Goal: Transaction & Acquisition: Purchase product/service

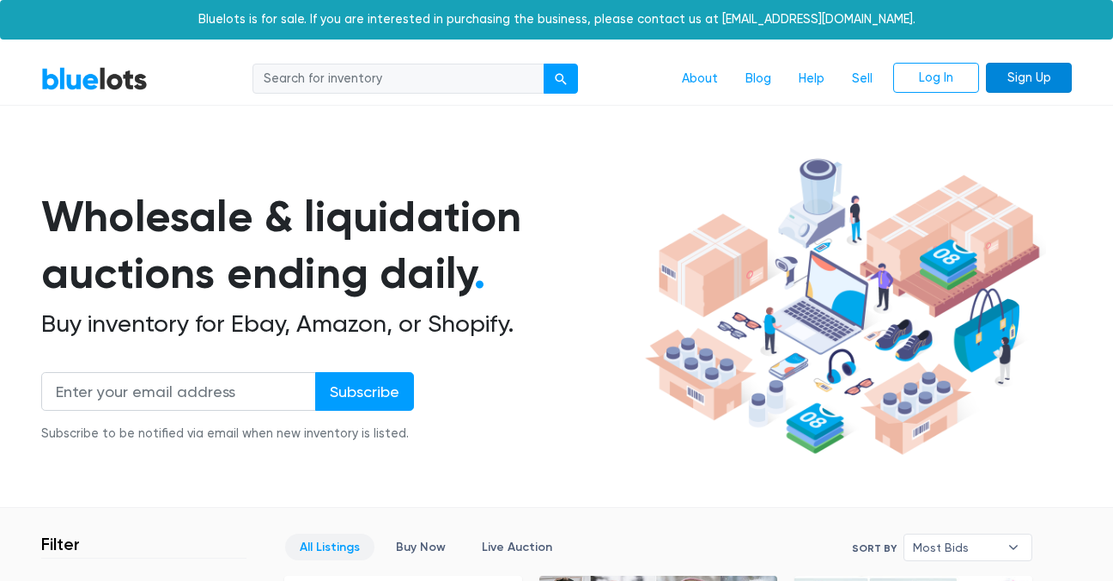
click at [1022, 80] on link "Sign Up" at bounding box center [1029, 78] width 86 height 31
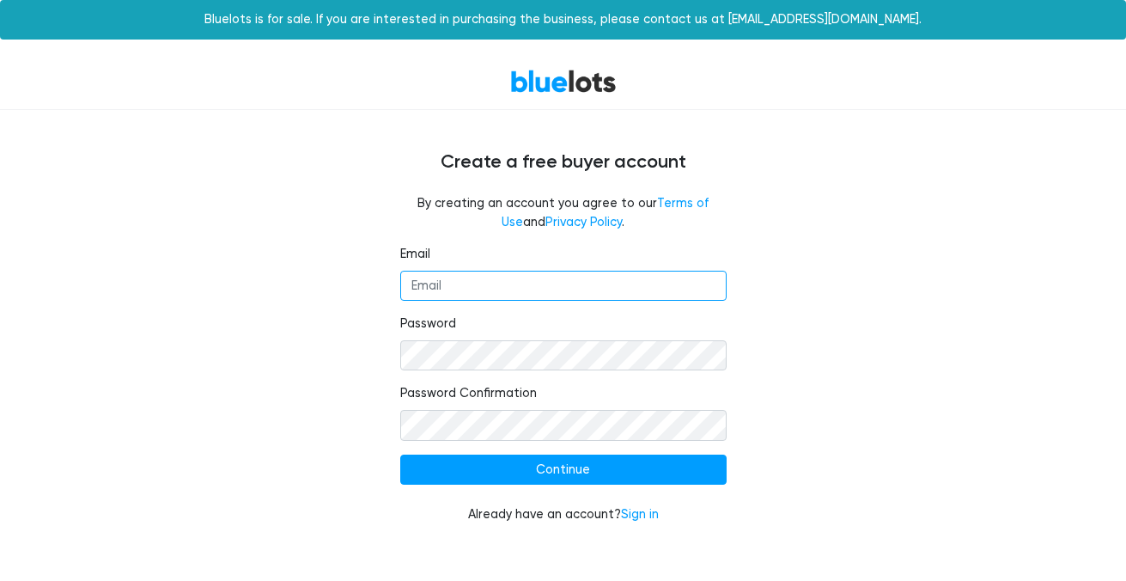
click at [454, 288] on input "Email" at bounding box center [563, 286] width 326 height 31
click at [465, 278] on input "ep" at bounding box center [563, 286] width 326 height 31
type input "epicdeals22@outlook.com"
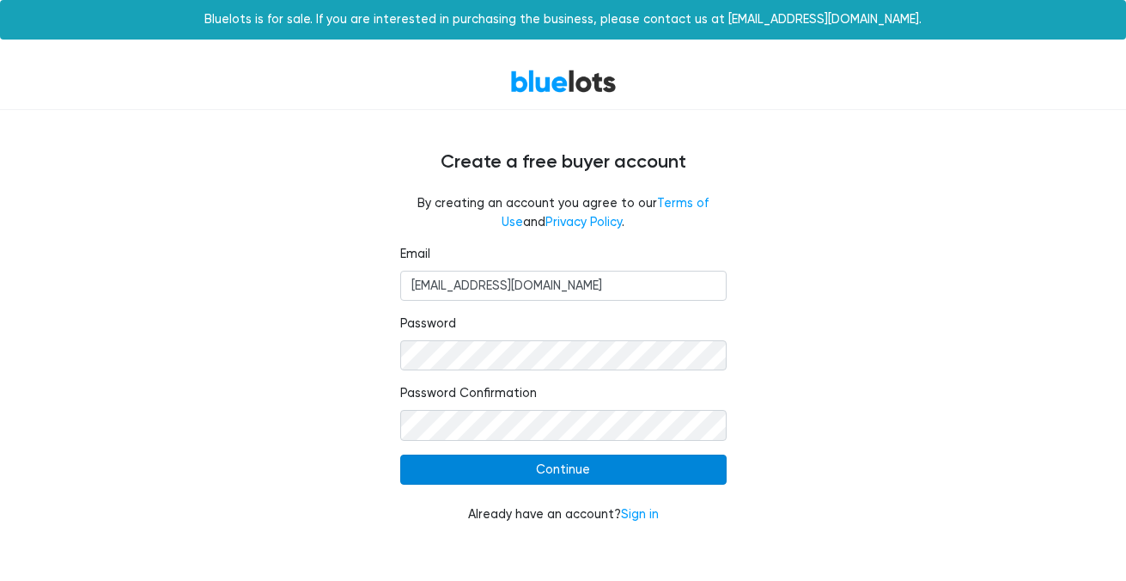
click at [546, 467] on input "Continue" at bounding box center [563, 469] width 326 height 31
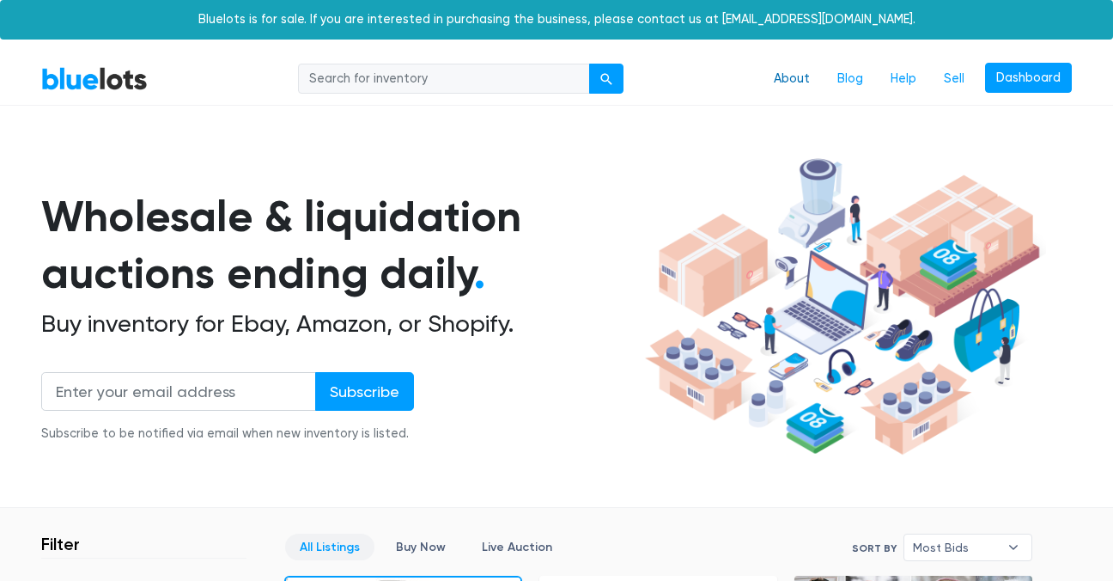
click at [790, 76] on link "About" at bounding box center [792, 79] width 64 height 33
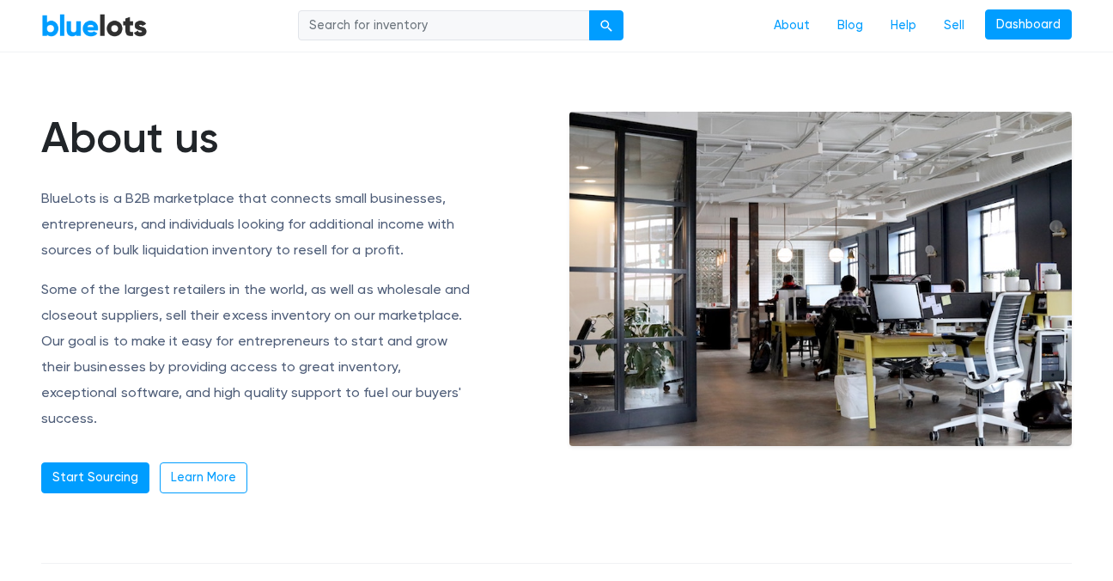
scroll to position [172, 0]
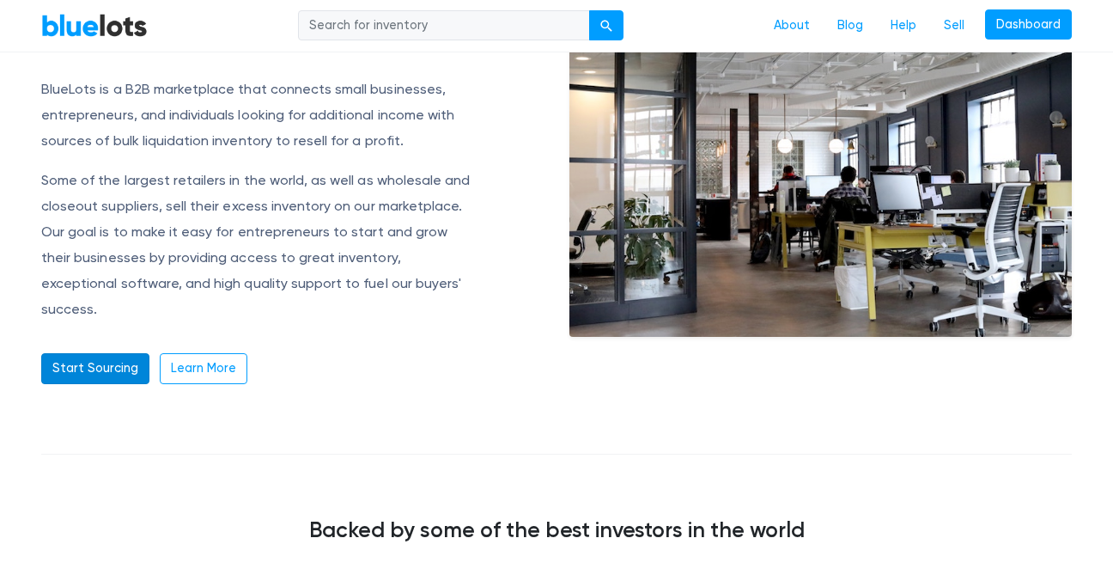
click at [102, 353] on link "Start Sourcing" at bounding box center [95, 368] width 108 height 31
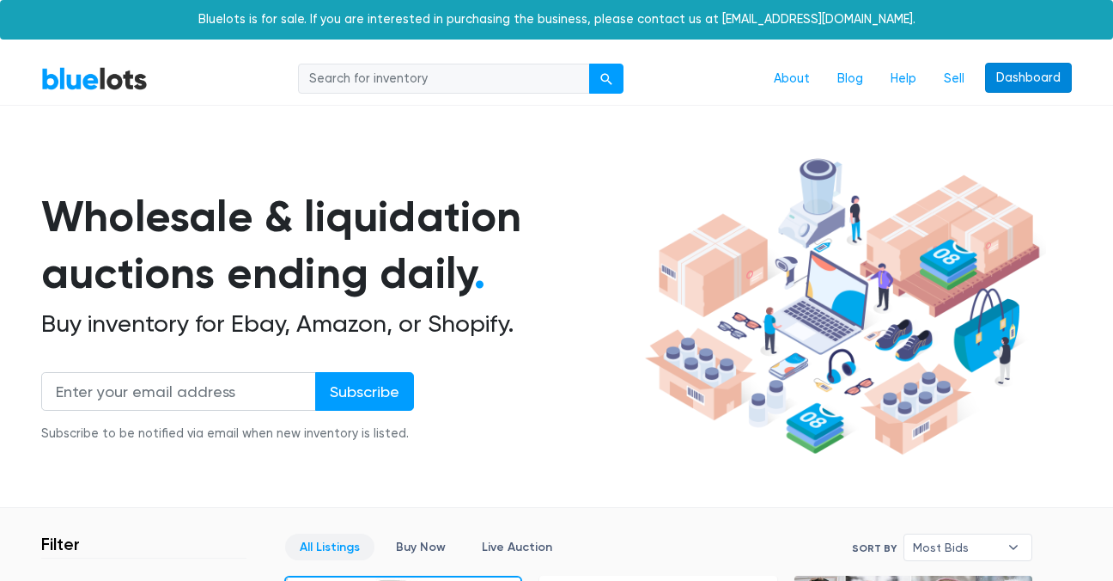
click at [1002, 81] on link "Dashboard" at bounding box center [1028, 78] width 87 height 31
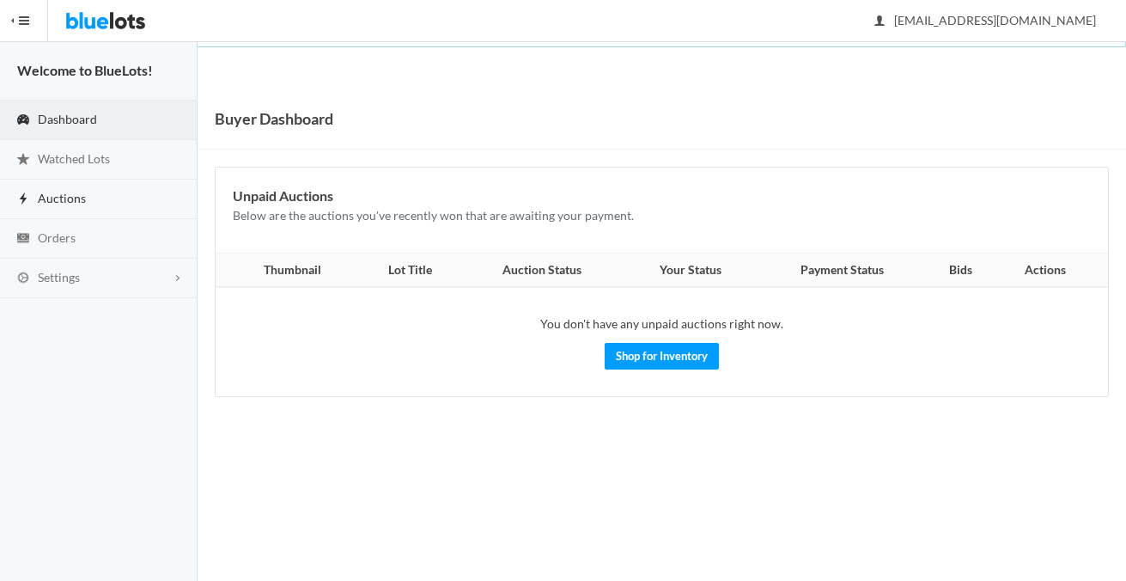
click at [78, 198] on span "Auctions" at bounding box center [62, 198] width 48 height 15
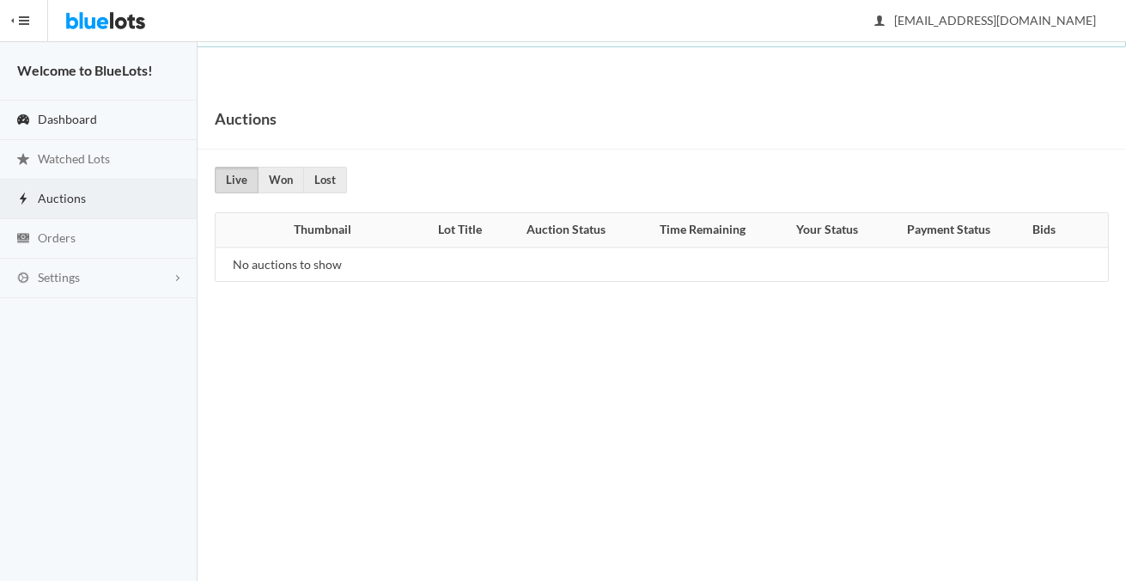
click at [64, 113] on span "Dashboard" at bounding box center [67, 119] width 59 height 15
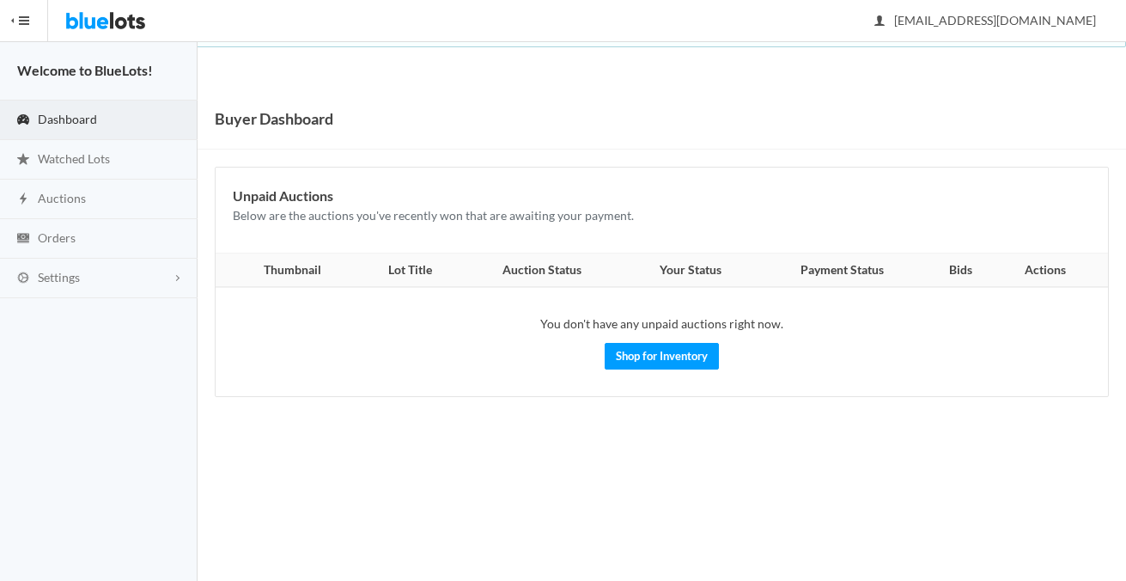
click at [22, 19] on button "HIDE MENU" at bounding box center [24, 20] width 48 height 41
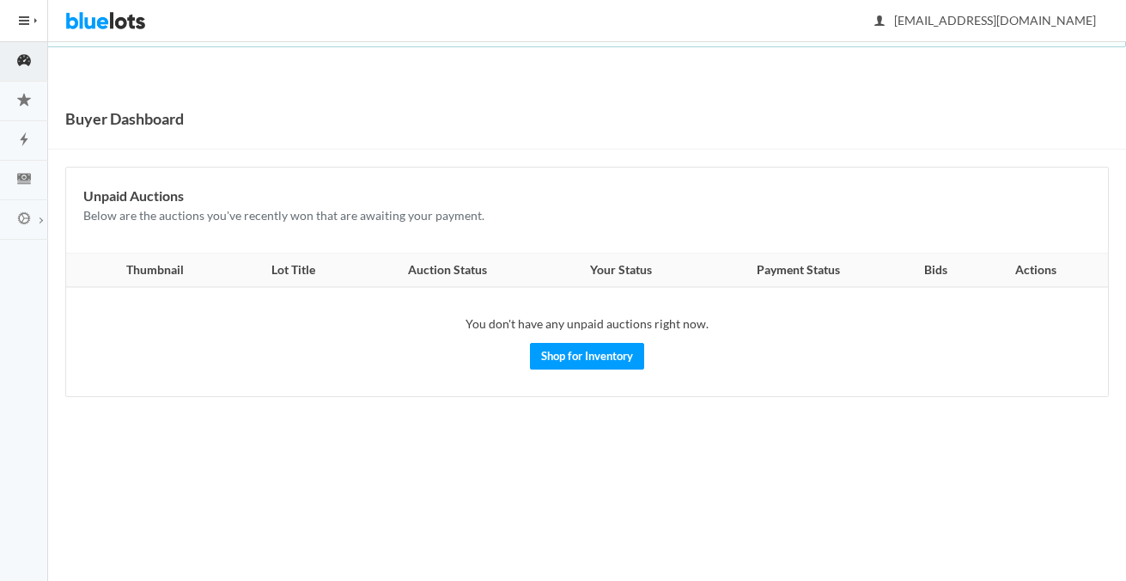
click at [22, 19] on button "HIDE MENU" at bounding box center [24, 20] width 48 height 41
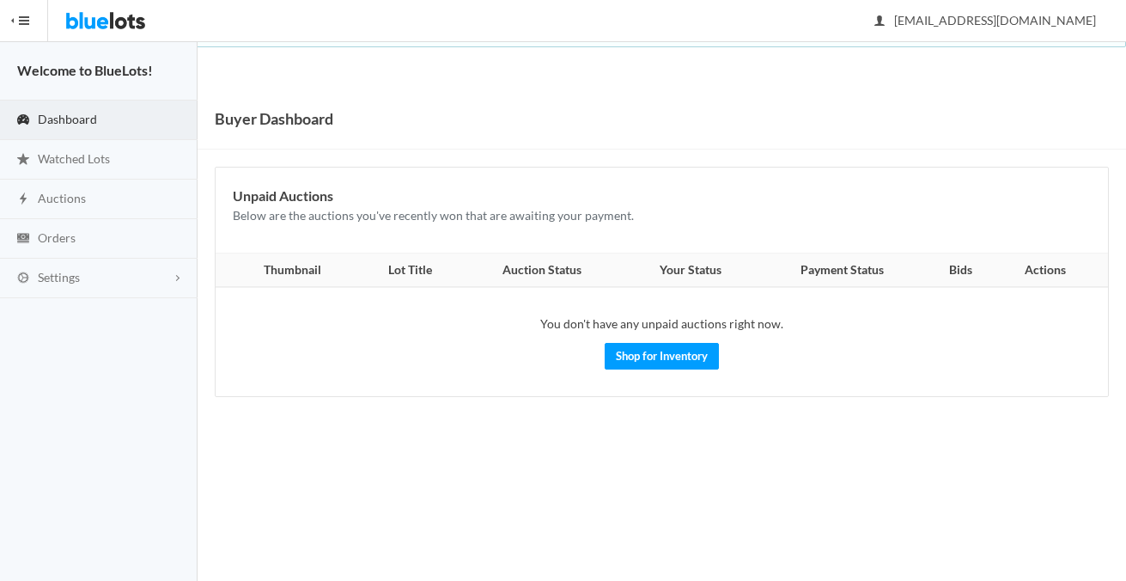
click at [89, 131] on link "Dashboard" at bounding box center [99, 121] width 198 height 40
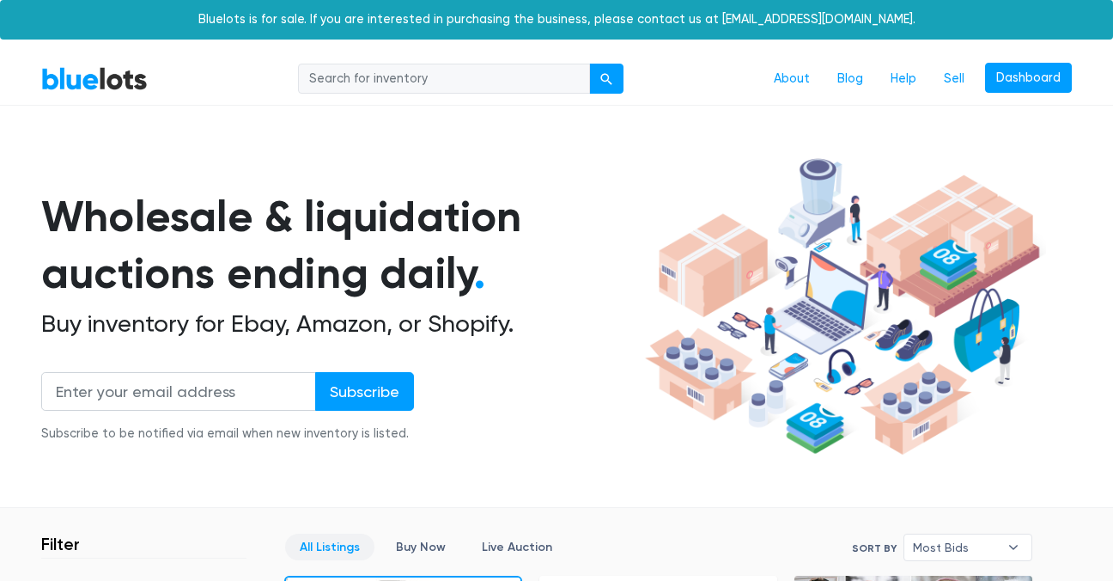
click at [403, 82] on input "search" at bounding box center [444, 79] width 292 height 31
type input "luggages"
click at [589, 64] on button "submit" at bounding box center [606, 79] width 34 height 31
